Goal: Check status: Check status

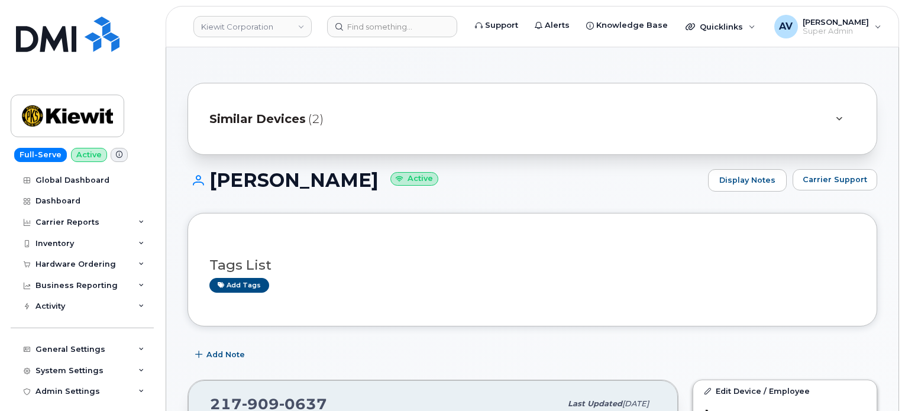
scroll to position [178, 0]
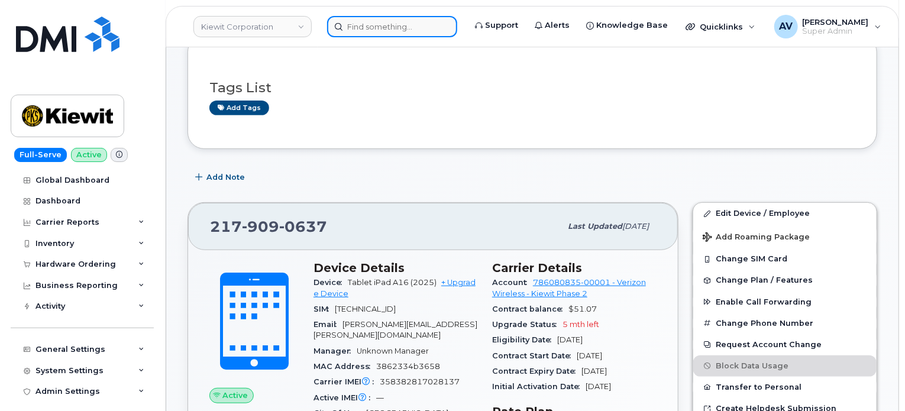
drag, startPoint x: 0, startPoint y: 0, endPoint x: 415, endPoint y: 27, distance: 415.8
click at [415, 27] on input at bounding box center [392, 26] width 130 height 21
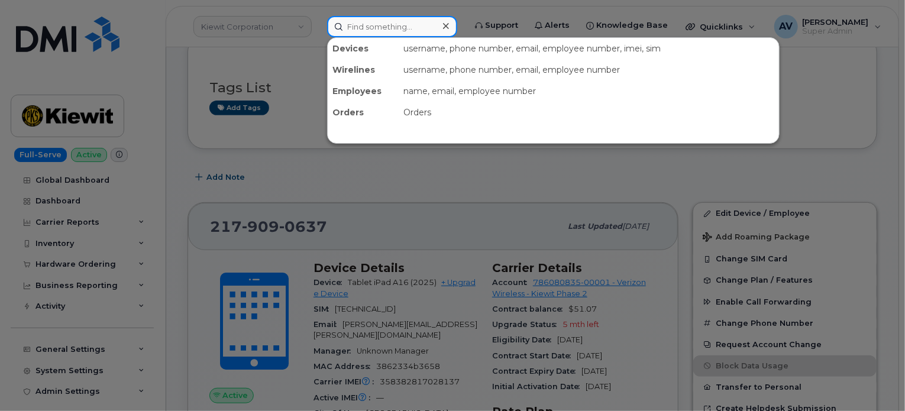
paste input "Zachary Fitzsimmons"
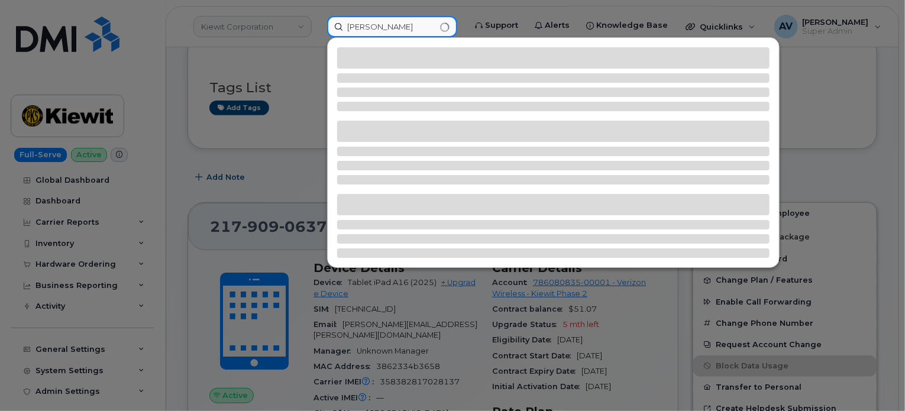
type input "Zachary Fitzsimmons"
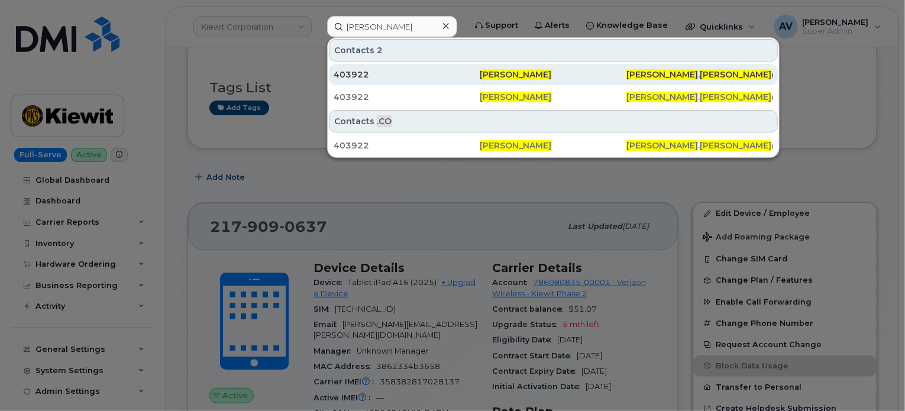
click at [406, 72] on div "403922" at bounding box center [407, 75] width 147 height 12
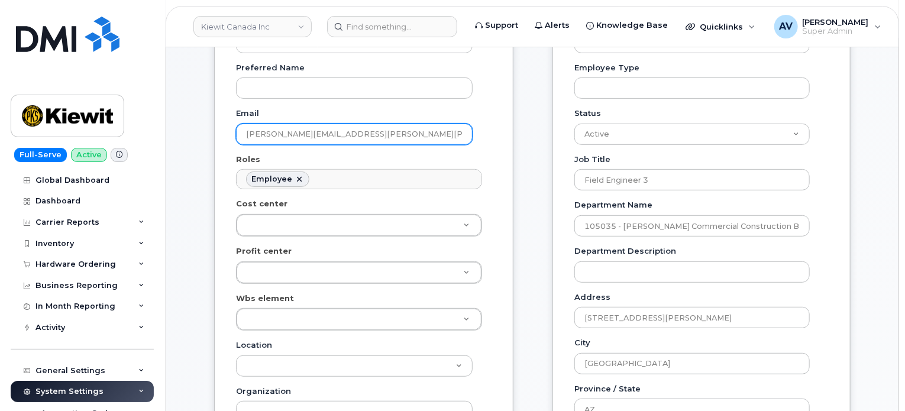
scroll to position [355, 0]
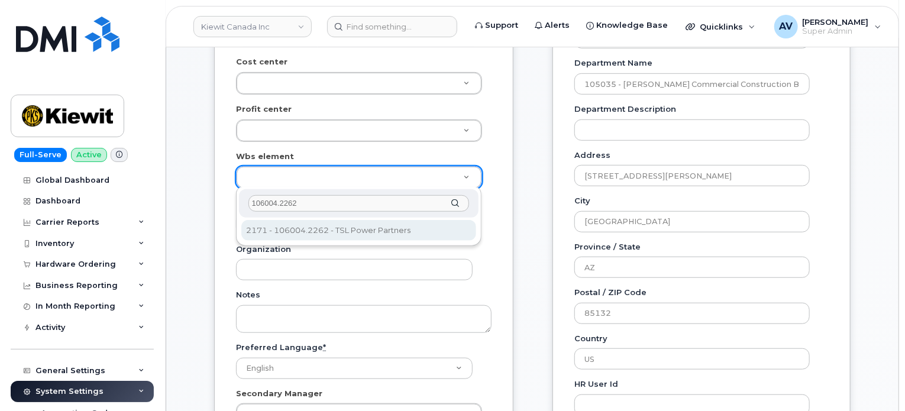
type input "106004.2262"
type input "29579956"
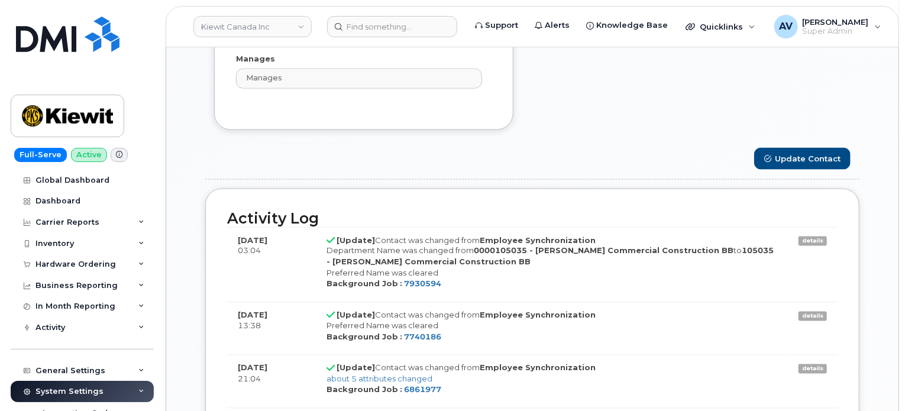
scroll to position [888, 0]
click at [801, 162] on button "Update Contact" at bounding box center [803, 158] width 96 height 22
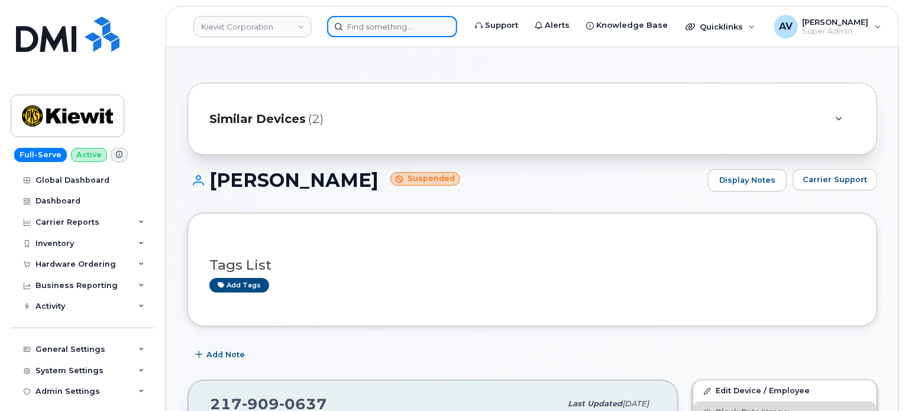
click at [392, 32] on input at bounding box center [392, 26] width 130 height 21
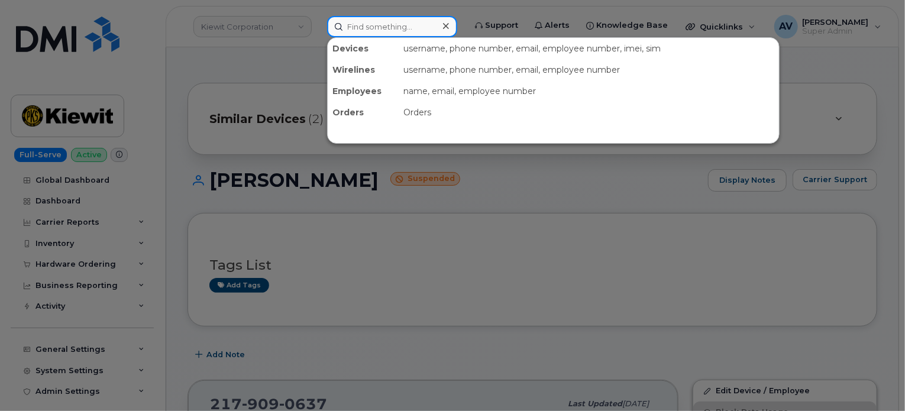
paste input "301420"
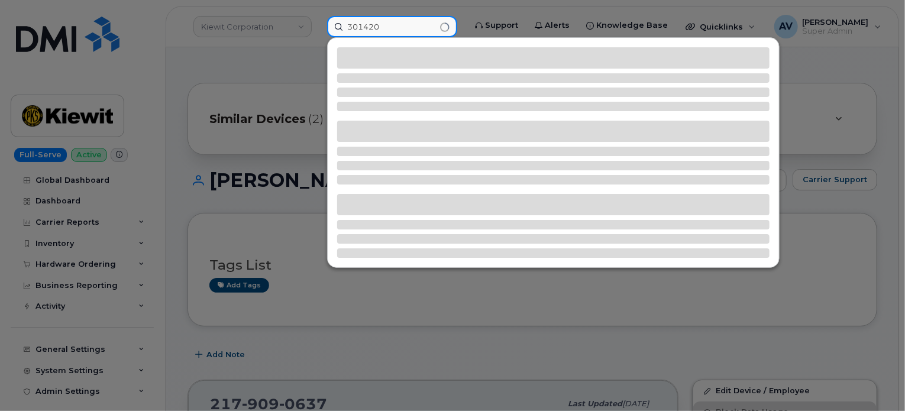
type input "301420"
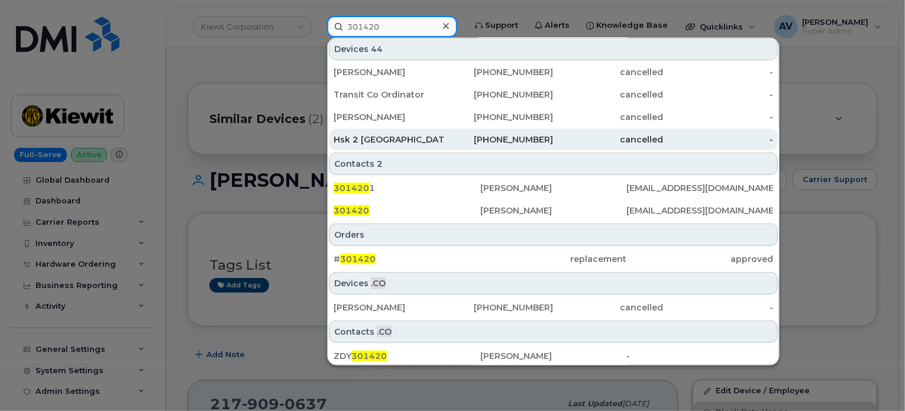
scroll to position [363, 0]
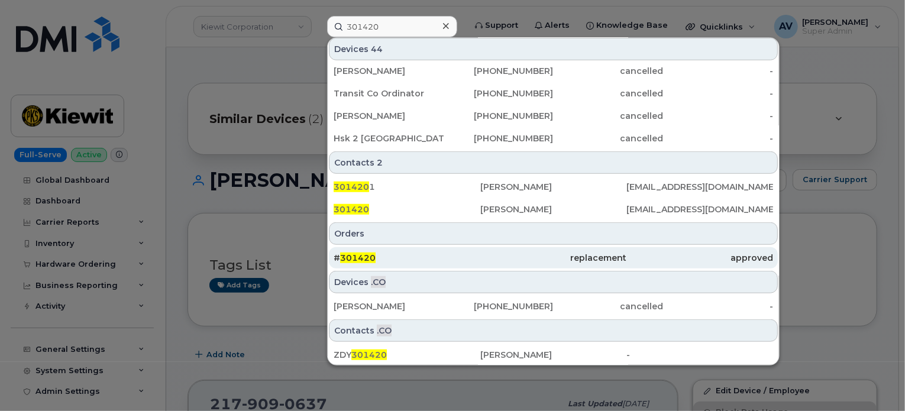
click at [485, 255] on div "replacement" at bounding box center [554, 258] width 147 height 12
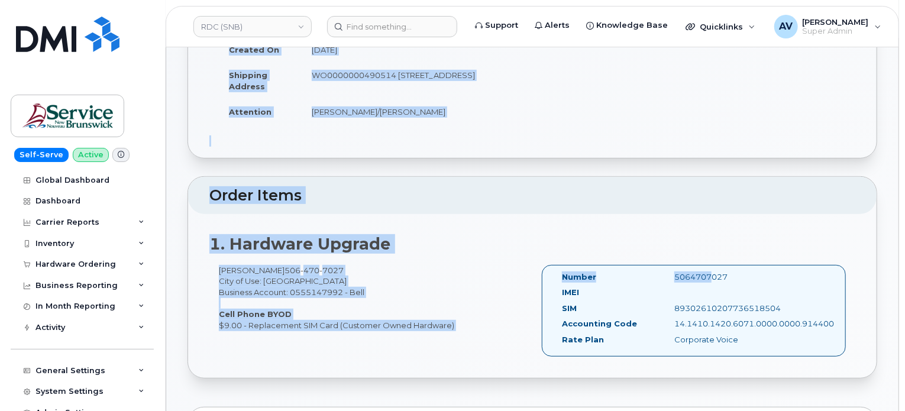
scroll to position [178, 0]
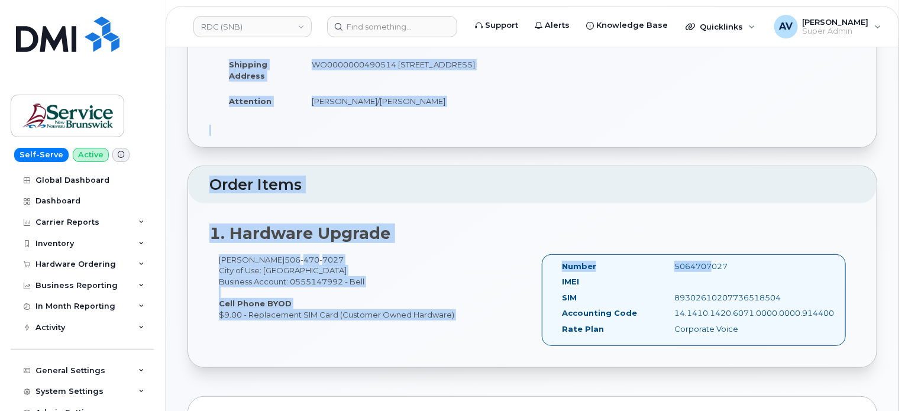
drag, startPoint x: 214, startPoint y: 169, endPoint x: 734, endPoint y: 264, distance: 528.8
copy div "Order Details Created By Slipp, Cameron (SNB) Created On September 23, 2025 Shi…"
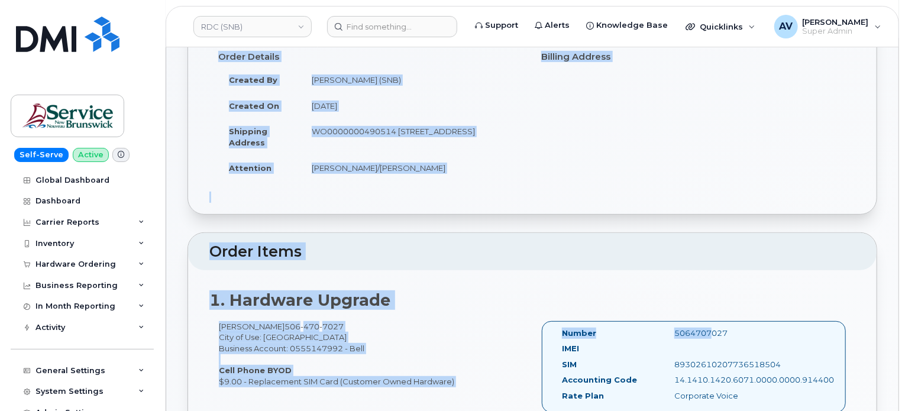
scroll to position [0, 0]
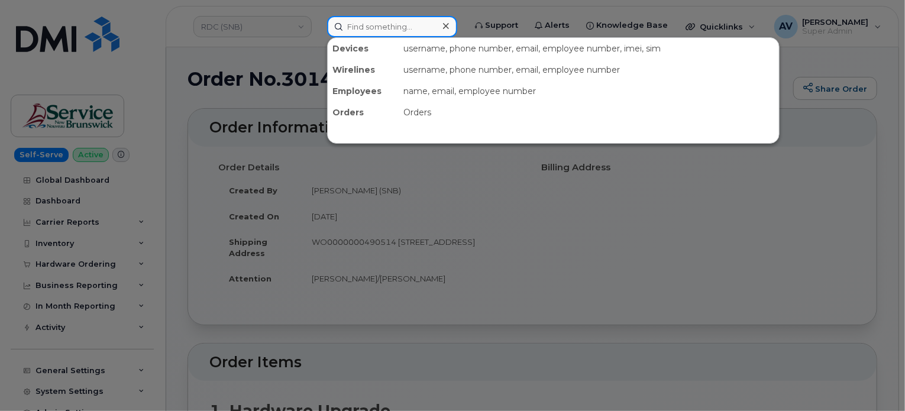
click at [389, 21] on input at bounding box center [392, 26] width 130 height 21
paste input "301422"
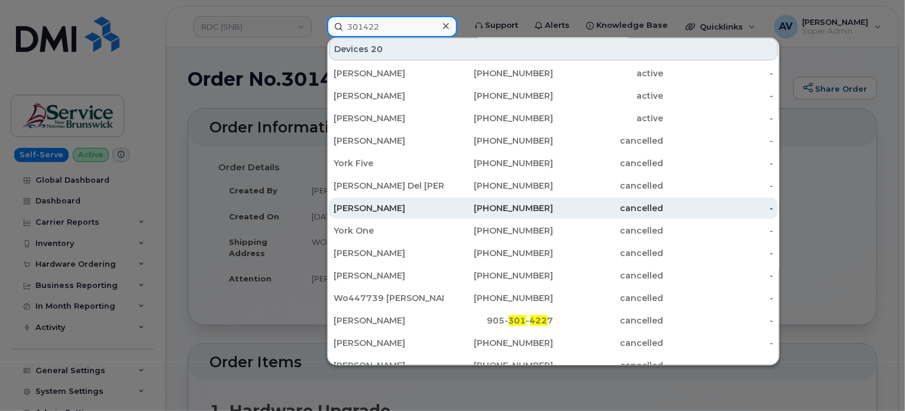
scroll to position [237, 0]
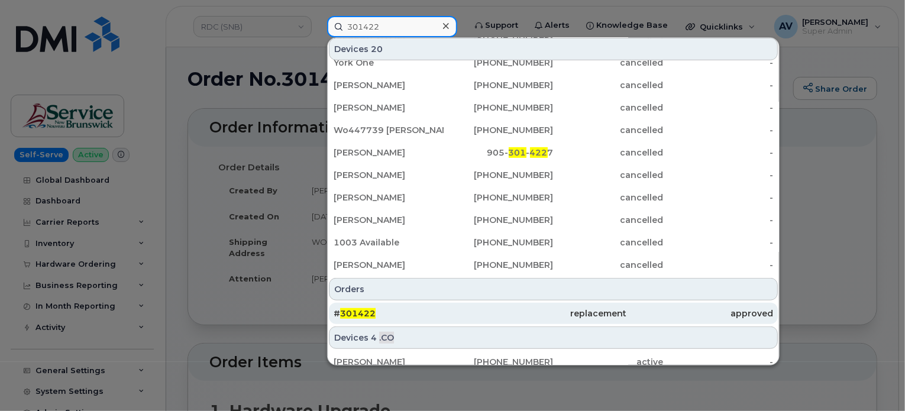
type input "301422"
click at [494, 309] on div "replacement" at bounding box center [554, 314] width 147 height 12
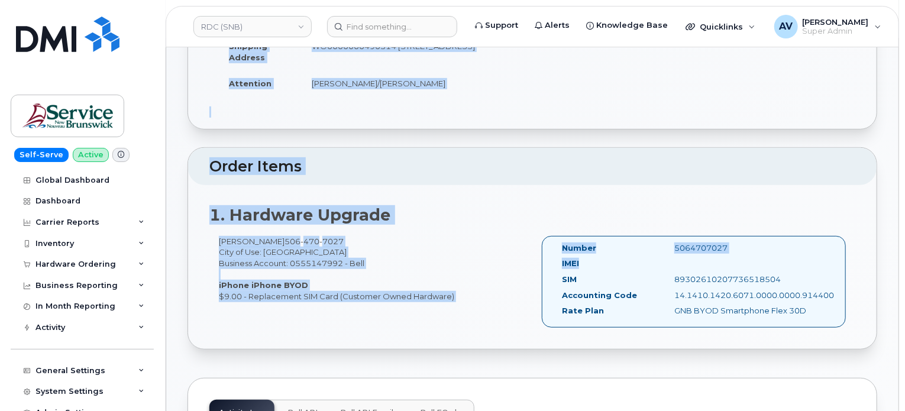
scroll to position [237, 0]
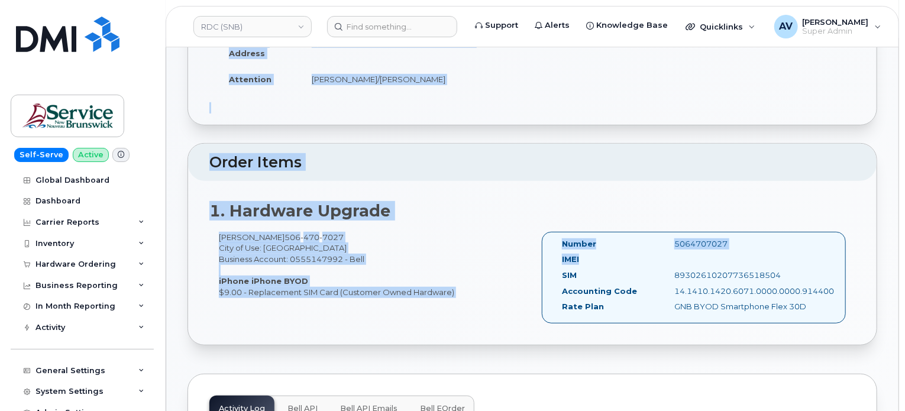
drag, startPoint x: 206, startPoint y: 120, endPoint x: 651, endPoint y: 251, distance: 463.9
copy div "Order Information Order Details Created By [PERSON_NAME] (SNB) Created On [DATE…"
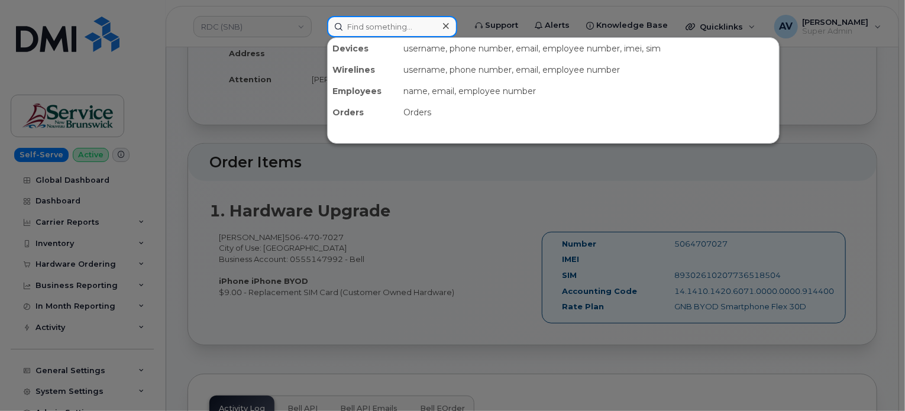
click at [420, 26] on input at bounding box center [392, 26] width 130 height 21
paste input "301393"
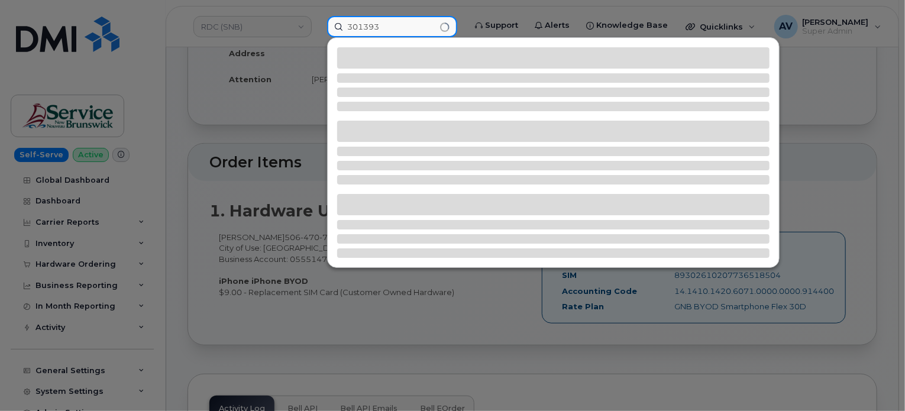
type input "301393"
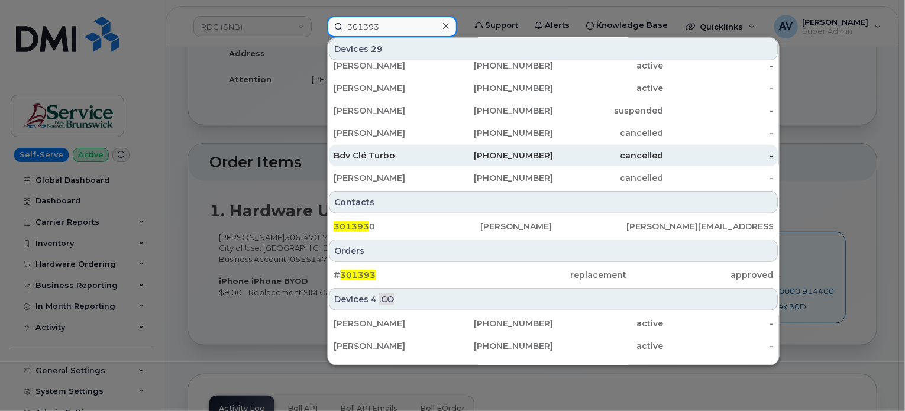
scroll to position [338, 0]
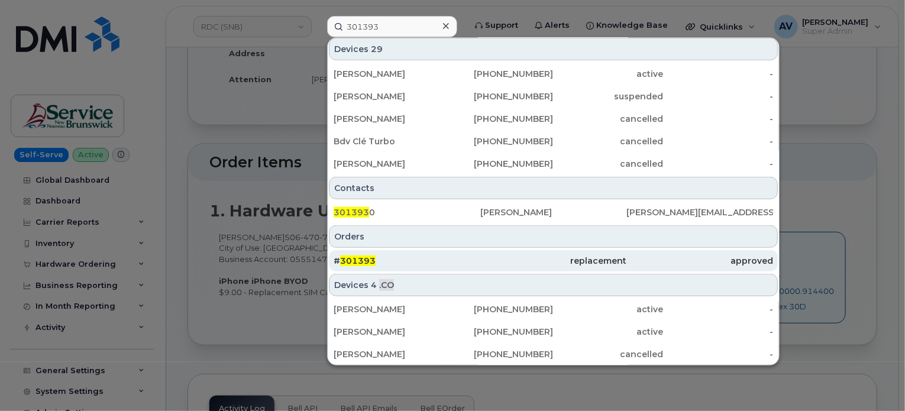
click at [462, 257] on div "# 301393" at bounding box center [407, 261] width 147 height 12
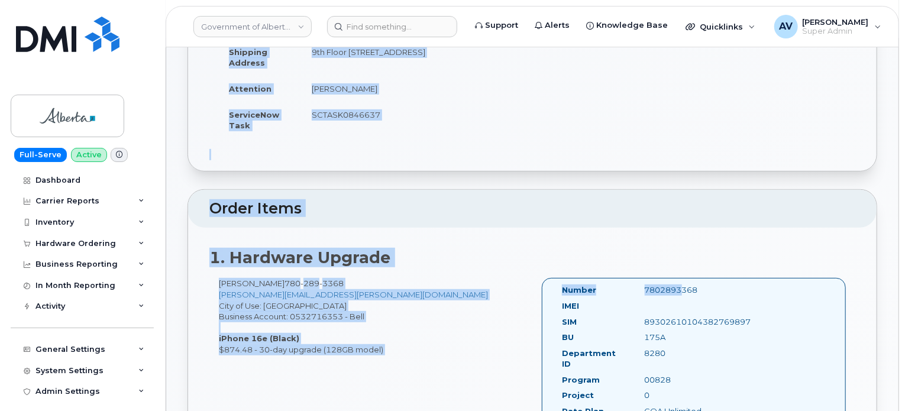
scroll to position [237, 0]
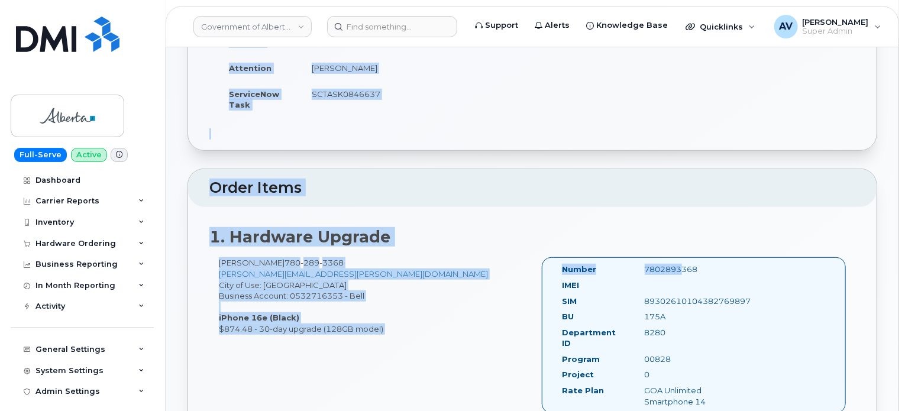
drag, startPoint x: 216, startPoint y: 163, endPoint x: 708, endPoint y: 272, distance: 503.6
copy div "Order Details Created By [PERSON_NAME] Created On [DATE] Requested By [PERSON_N…"
